Goal: Find specific page/section: Find specific page/section

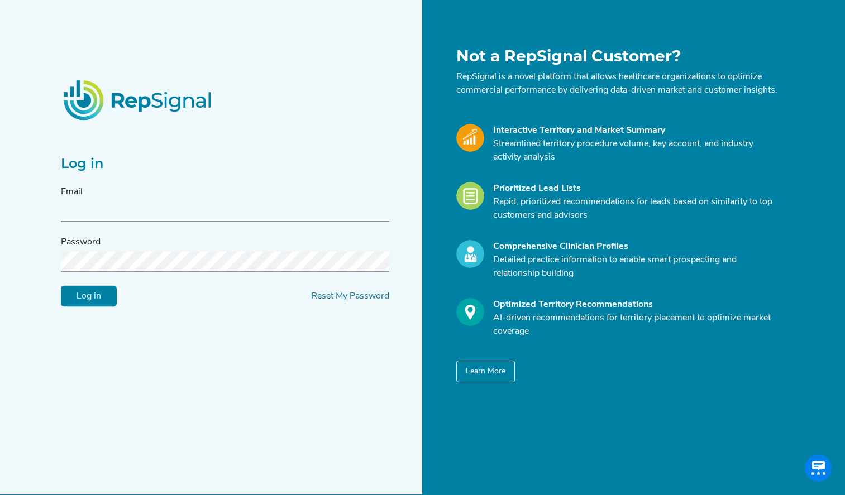
click at [104, 218] on input "text" at bounding box center [225, 212] width 328 height 21
type input "[EMAIL_ADDRESS][PERSON_NAME][DOMAIN_NAME]"
click at [68, 305] on input "Log in" at bounding box center [89, 296] width 56 height 21
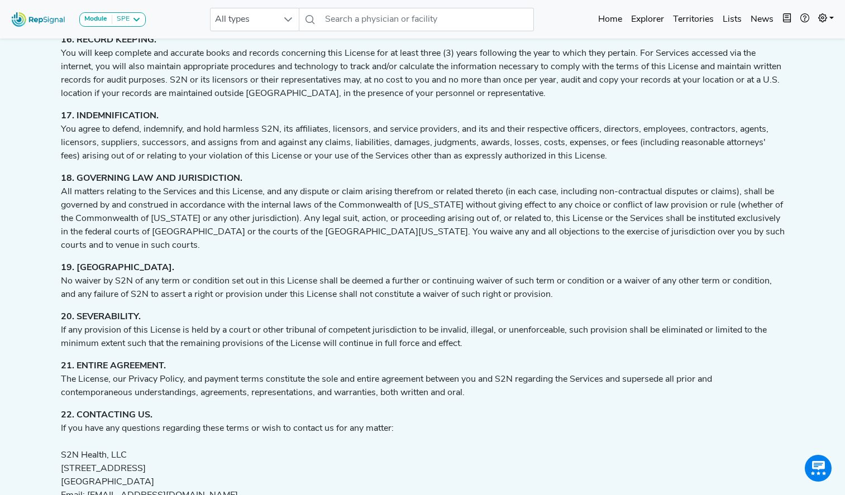
scroll to position [2091, 0]
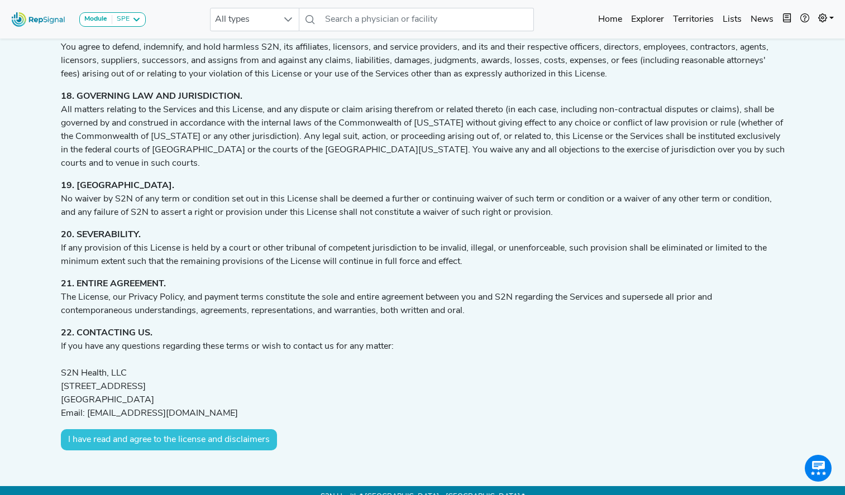
click at [171, 429] on button "I have read and agree to the license and disclaimers" at bounding box center [169, 439] width 216 height 21
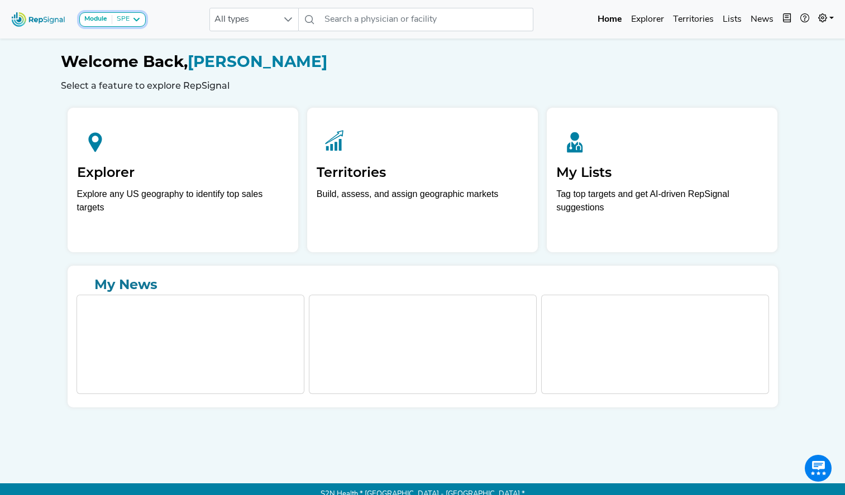
click at [126, 23] on div "SPE" at bounding box center [120, 19] width 17 height 9
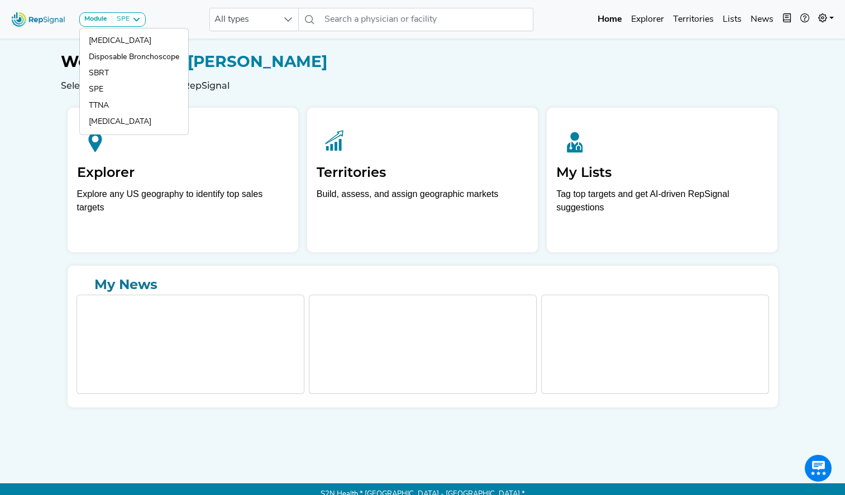
click at [29, 163] on div "Module SPE [MEDICAL_DATA] Disposable Bronchoscope SBRT SPE TTNA [MEDICAL_DATA] …" at bounding box center [422, 253] width 845 height 506
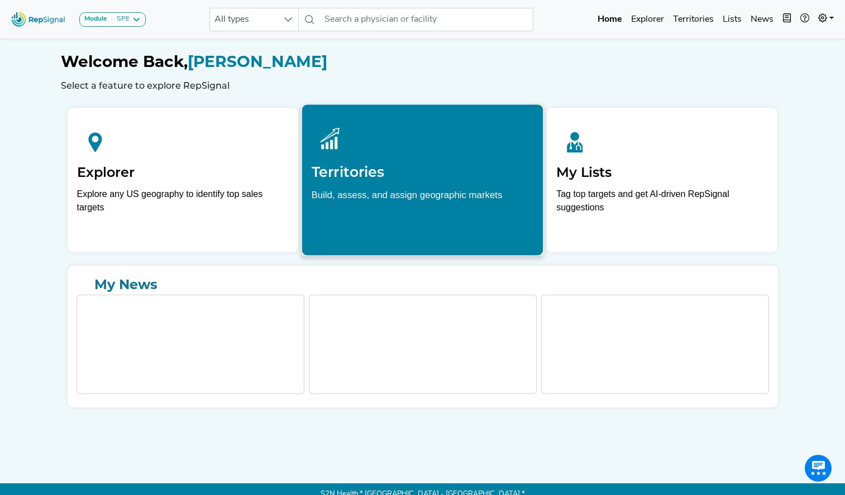
click at [369, 156] on div at bounding box center [422, 139] width 222 height 50
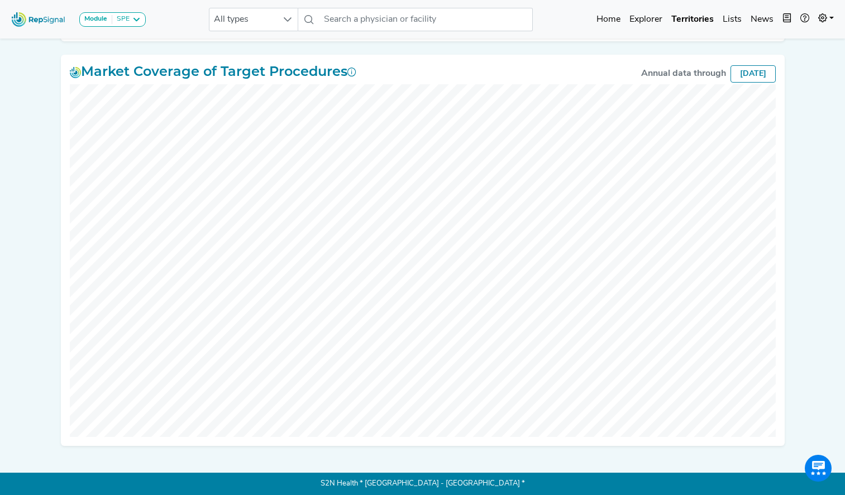
scroll to position [988, 0]
click at [825, 15] on icon at bounding box center [822, 17] width 9 height 9
click at [799, 64] on link "Logout" at bounding box center [793, 70] width 88 height 22
